Goal: Check status

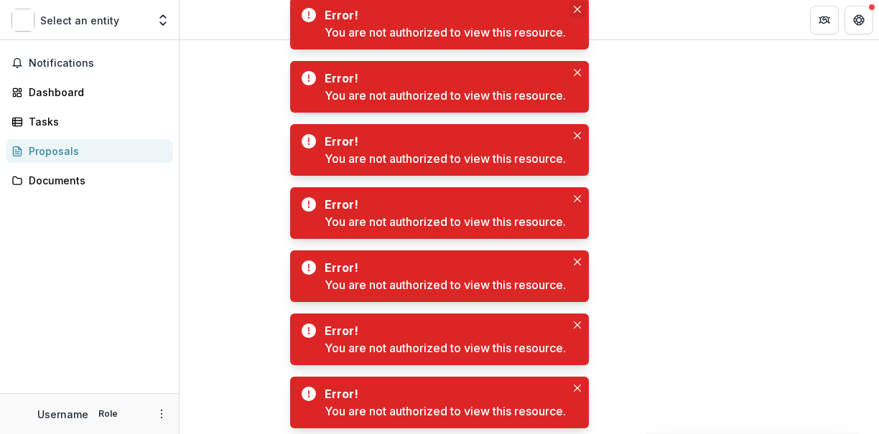
click at [577, 8] on icon "Close" at bounding box center [577, 9] width 7 height 7
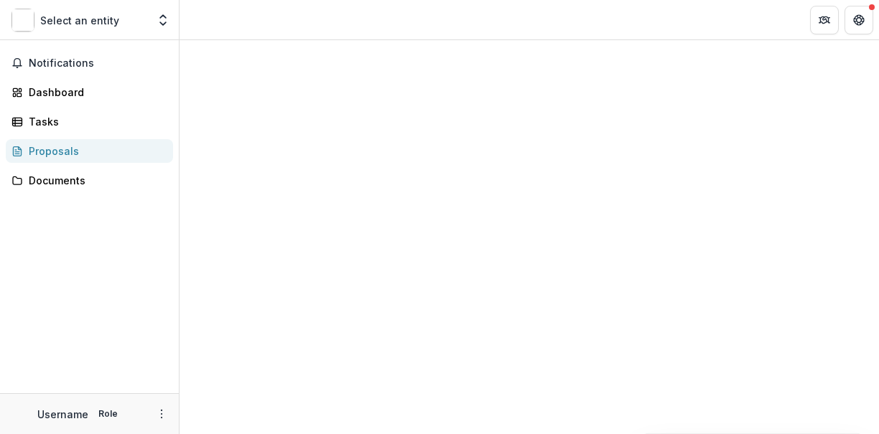
click at [73, 148] on div "Proposals" at bounding box center [95, 151] width 133 height 15
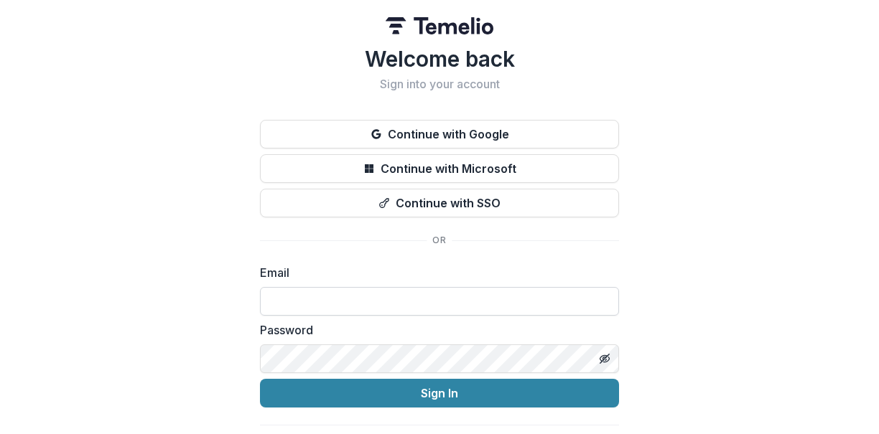
click at [294, 299] on input at bounding box center [439, 301] width 359 height 29
type input "**********"
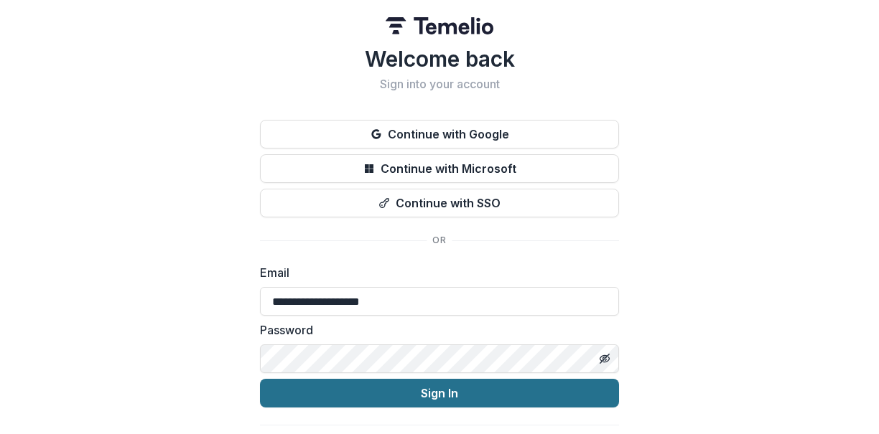
click at [411, 393] on button "Sign In" at bounding box center [439, 393] width 359 height 29
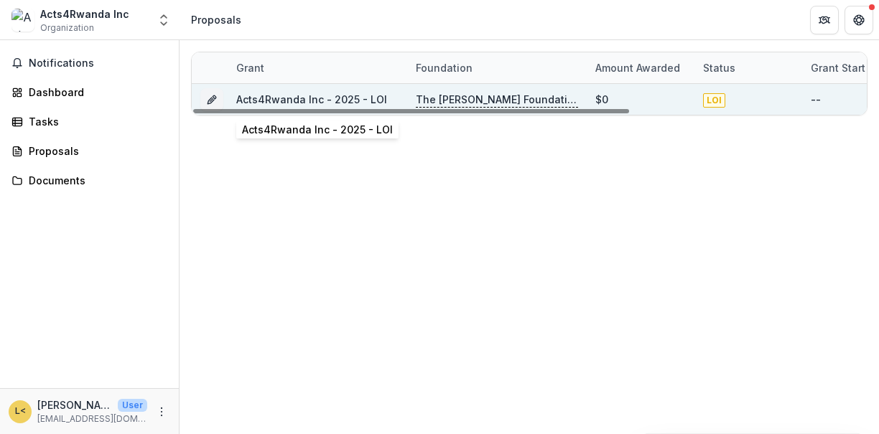
click at [321, 96] on link "Acts4Rwanda Inc - 2025 - LOI" at bounding box center [311, 99] width 151 height 12
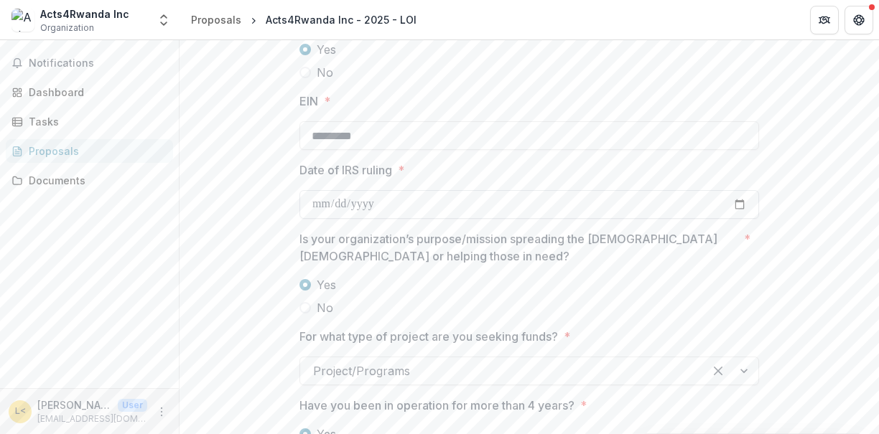
scroll to position [1484, 0]
